Goal: Task Accomplishment & Management: Manage account settings

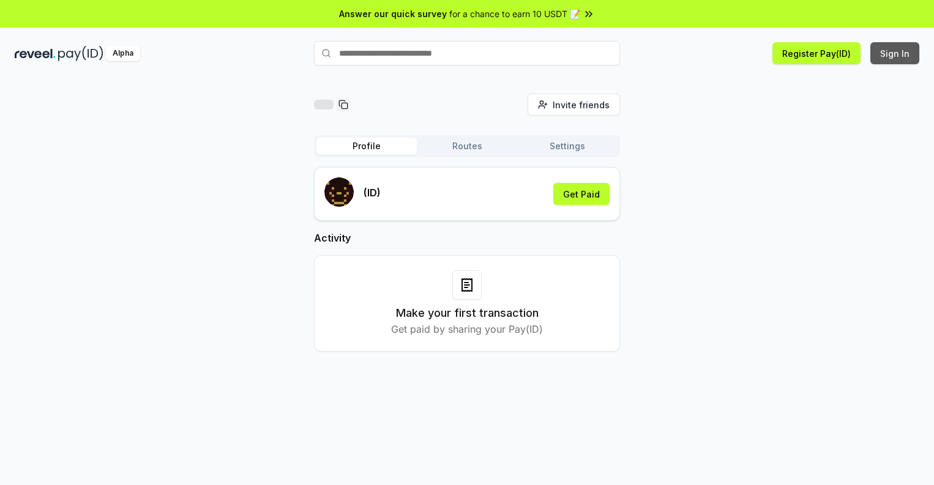
click at [896, 53] on button "Sign In" at bounding box center [895, 53] width 49 height 22
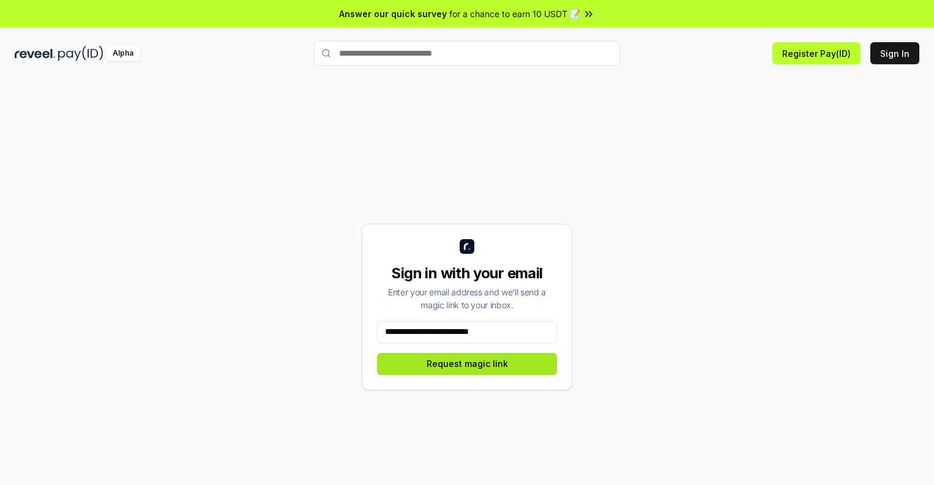
type input "**********"
click at [467, 364] on button "Request magic link" at bounding box center [467, 364] width 180 height 22
